Goal: Find contact information: Find contact information

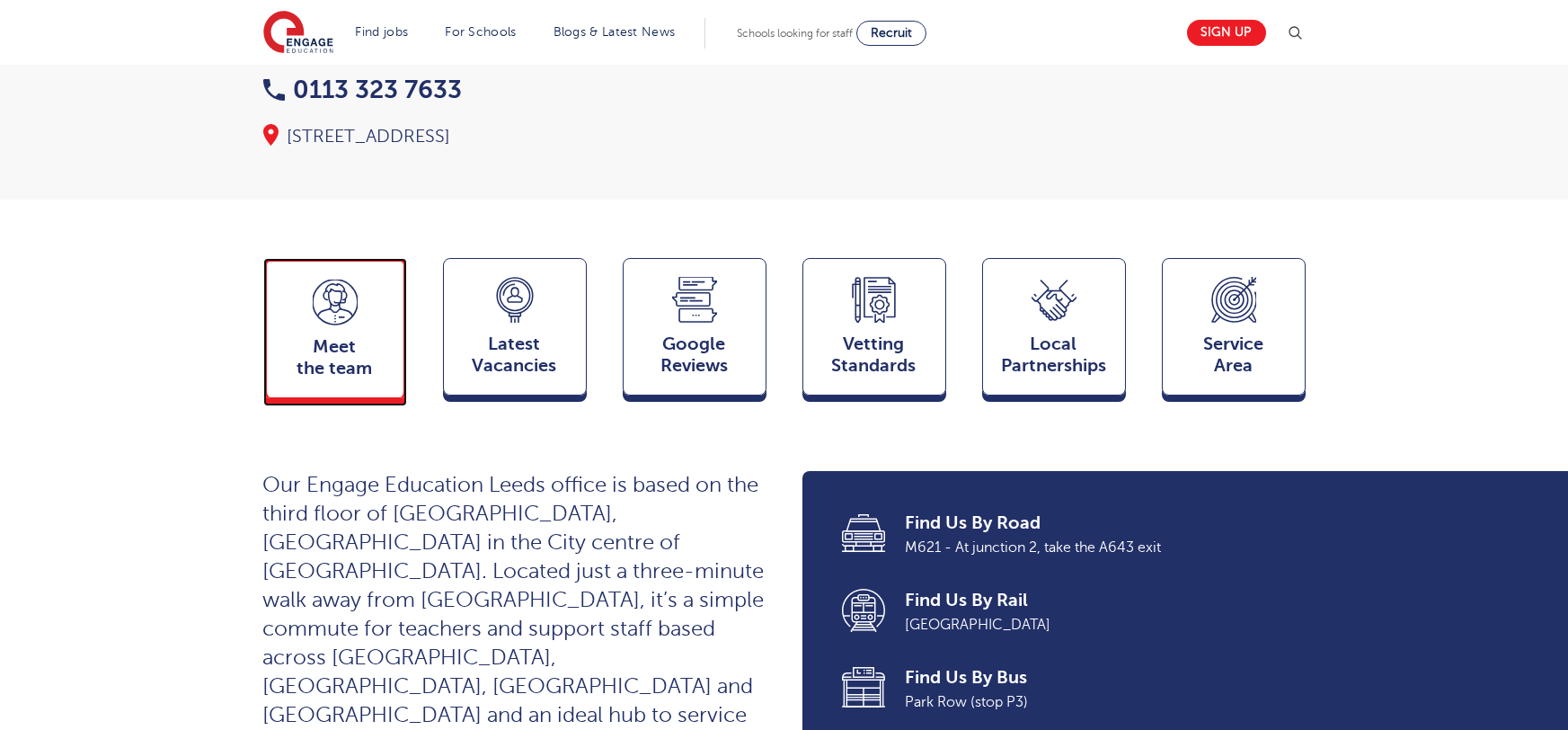
click at [345, 336] on span "Meet the team" at bounding box center [334, 358] width 119 height 44
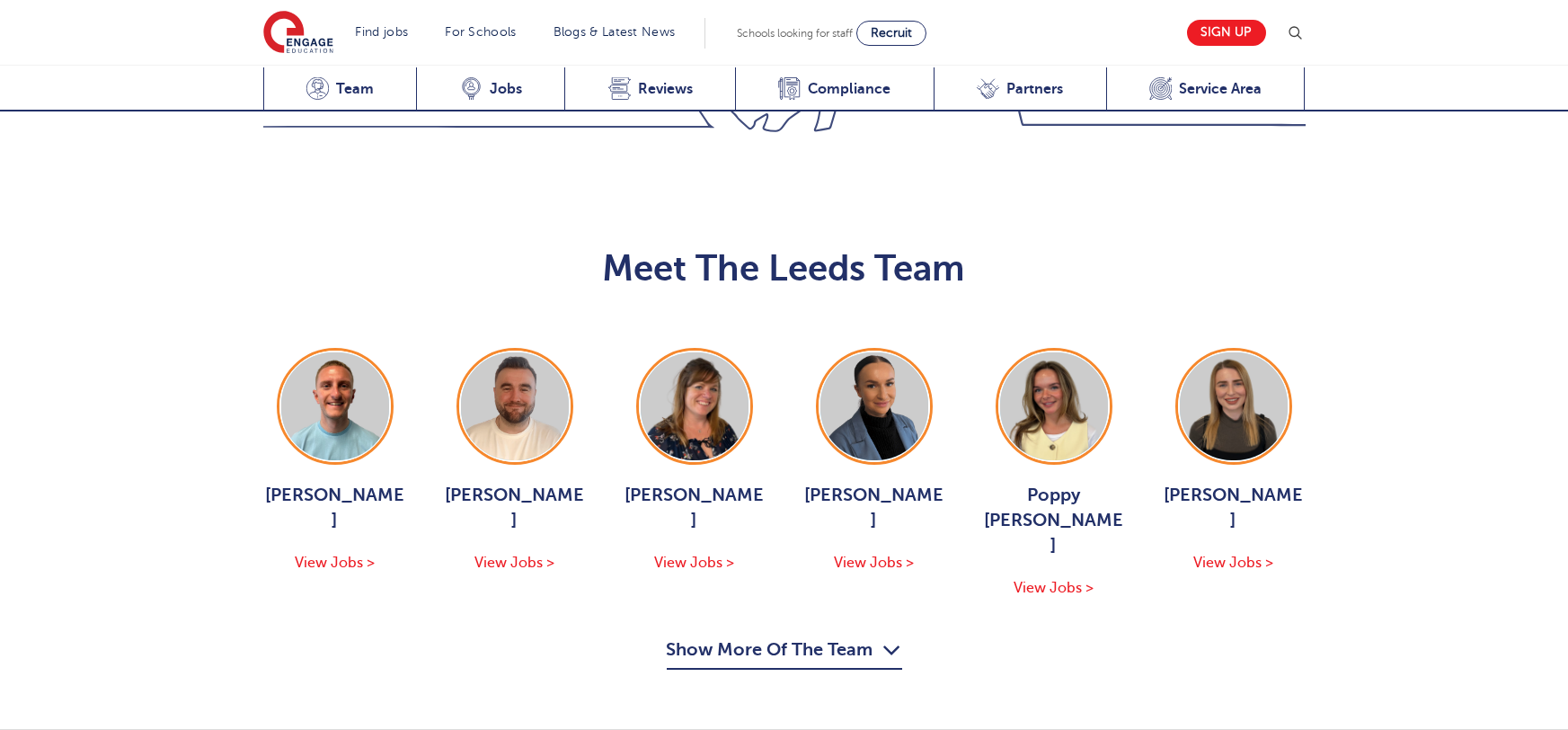
scroll to position [1962, 0]
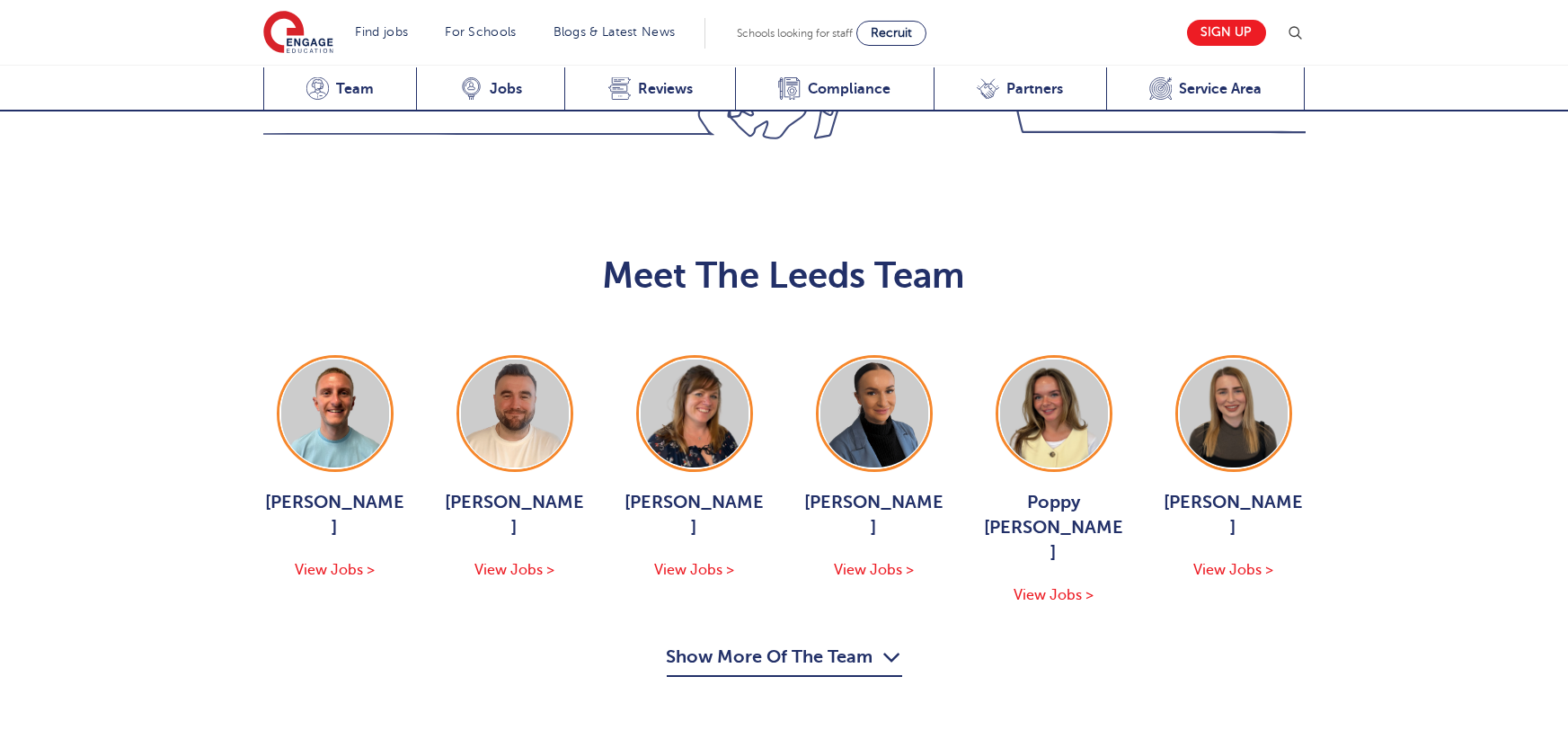
drag, startPoint x: 767, startPoint y: 465, endPoint x: 653, endPoint y: 436, distance: 117.6
click at [765, 643] on button "Show More Of The Team" at bounding box center [785, 659] width 236 height 34
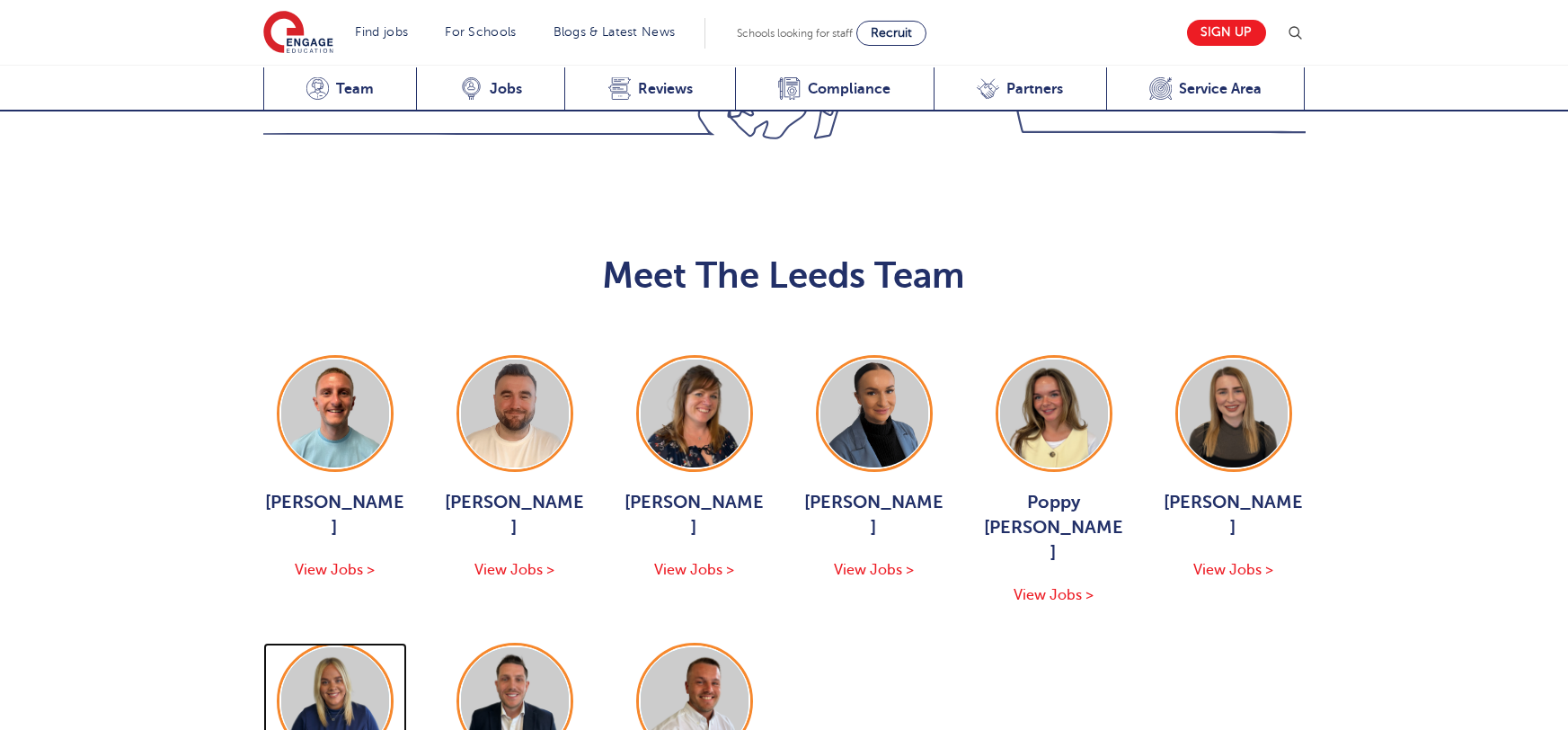
click at [334, 647] on img at bounding box center [335, 701] width 108 height 108
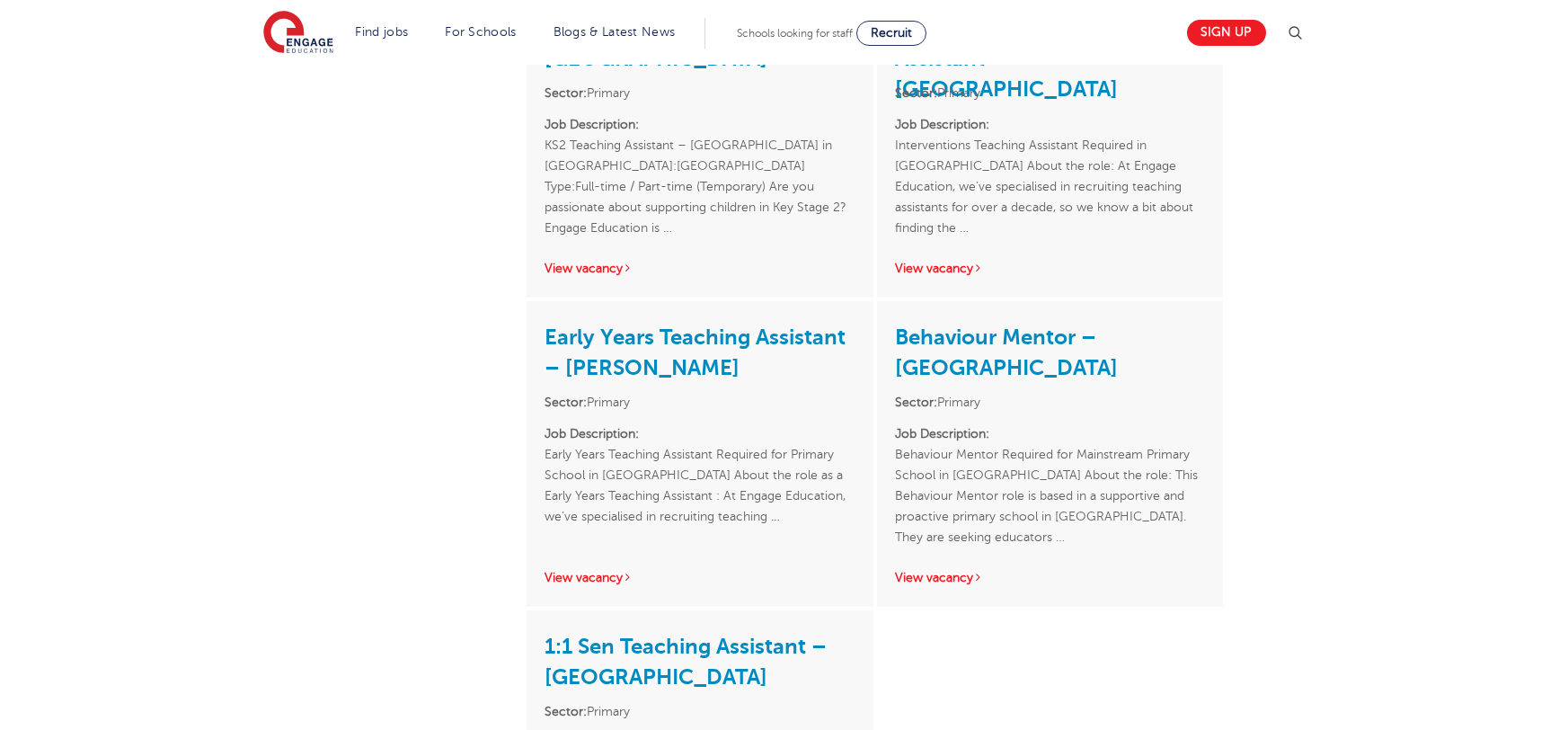
scroll to position [1888, 0]
